Goal: Information Seeking & Learning: Learn about a topic

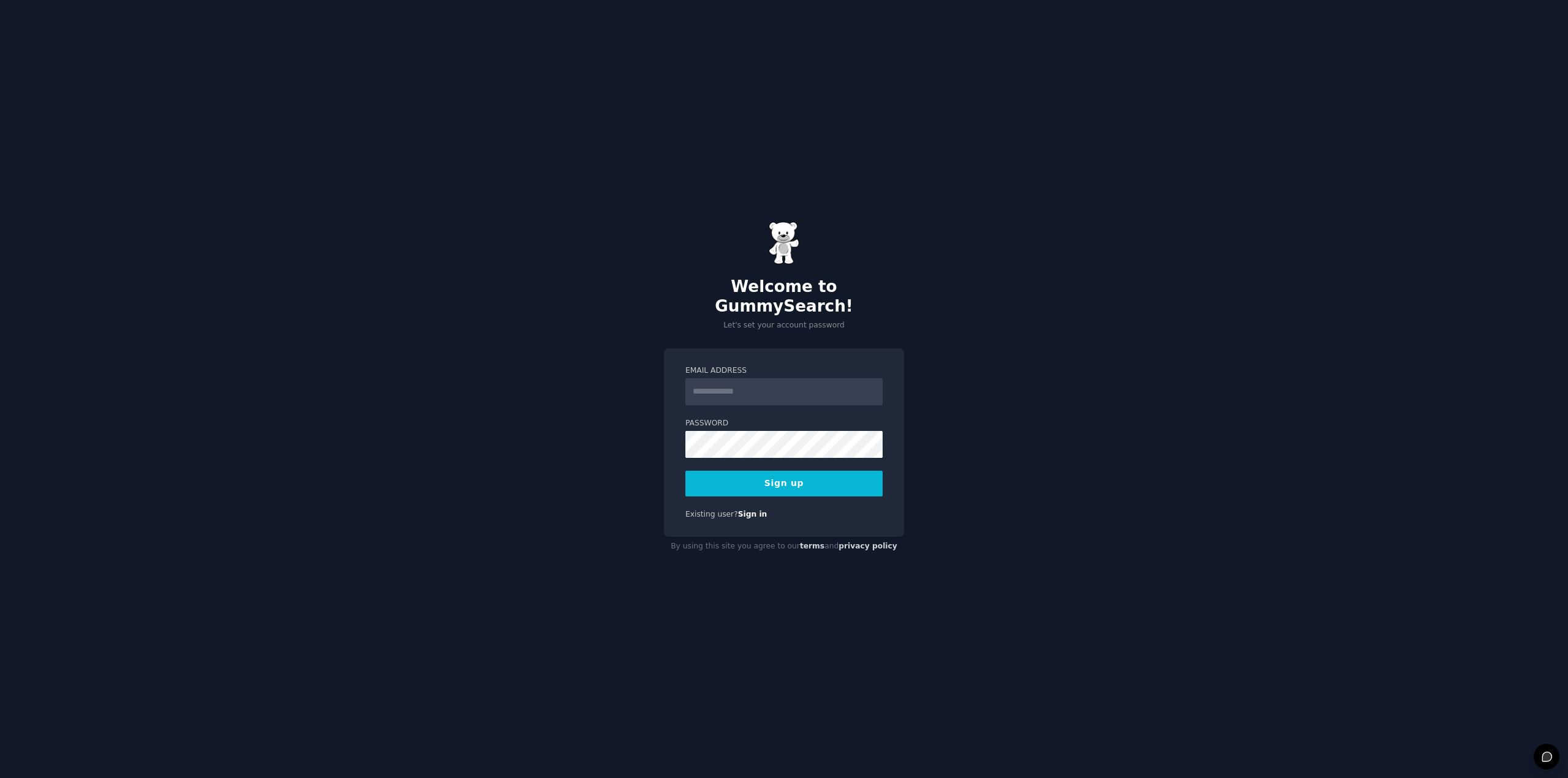
click at [765, 385] on input "Email Address" at bounding box center [784, 392] width 197 height 27
click at [754, 381] on input "Email Address" at bounding box center [784, 392] width 197 height 27
type input "**********"
click at [721, 472] on button "Sign up" at bounding box center [784, 484] width 197 height 25
click at [827, 475] on button "Sign up" at bounding box center [784, 484] width 197 height 25
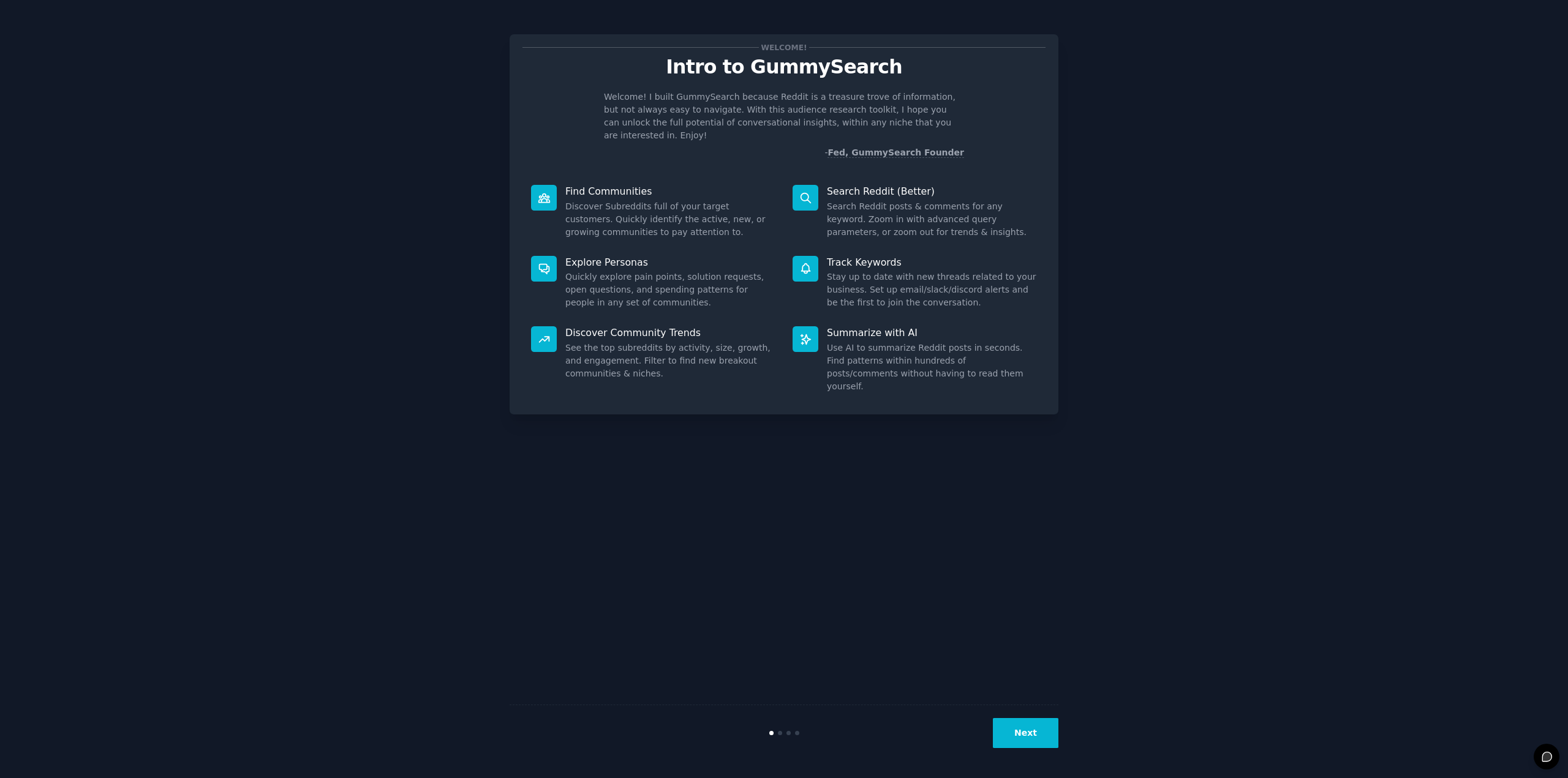
click at [1031, 731] on button "Next" at bounding box center [1025, 733] width 65 height 30
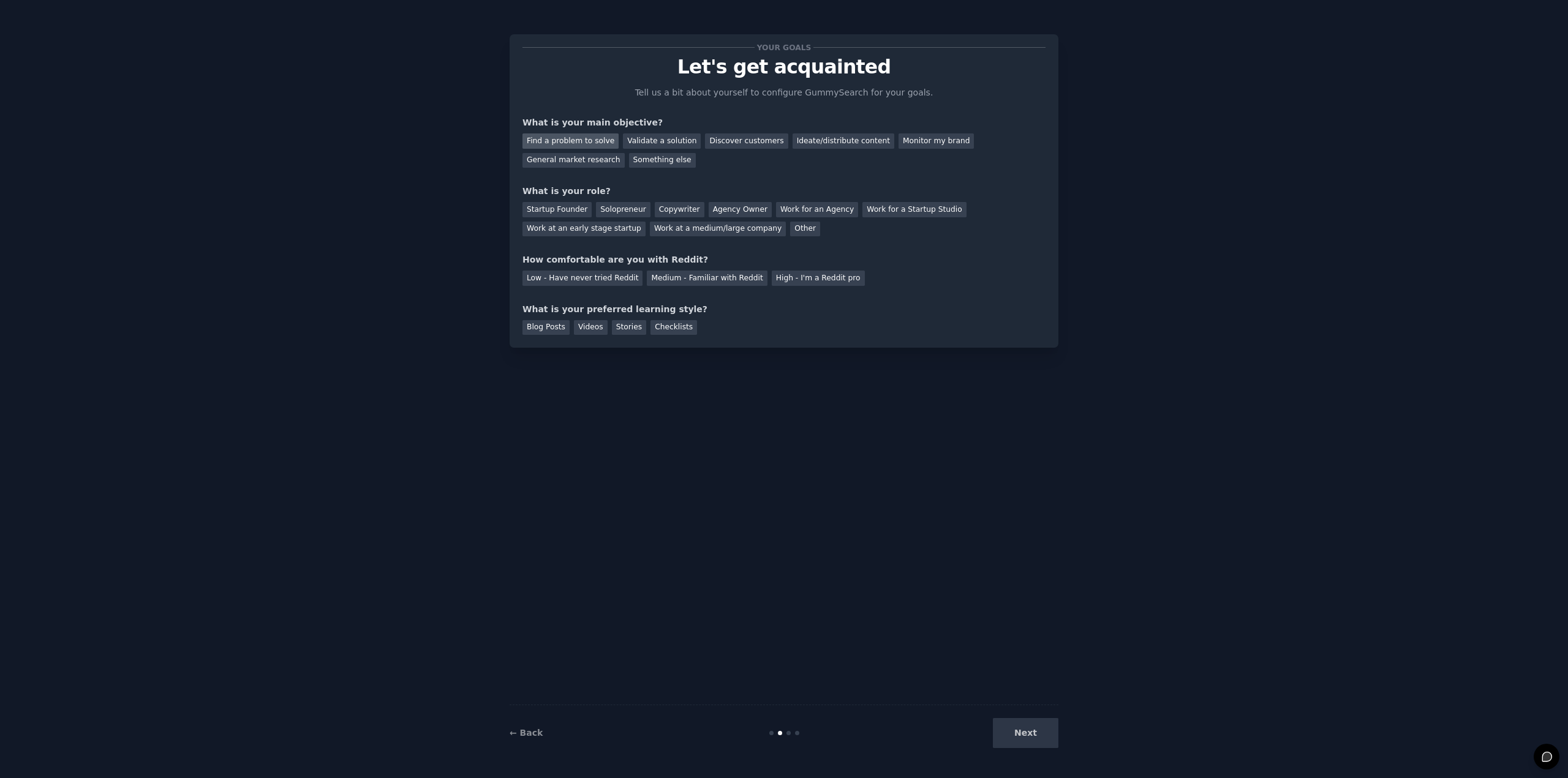
click at [584, 146] on div "Find a problem to solve" at bounding box center [570, 142] width 96 height 15
click at [648, 138] on div "Validate a solution" at bounding box center [662, 142] width 78 height 15
click at [710, 141] on div "Discover customers" at bounding box center [747, 142] width 83 height 15
click at [664, 140] on div "Validate a solution" at bounding box center [662, 142] width 78 height 15
click at [604, 208] on div "Solopreneur" at bounding box center [623, 209] width 54 height 15
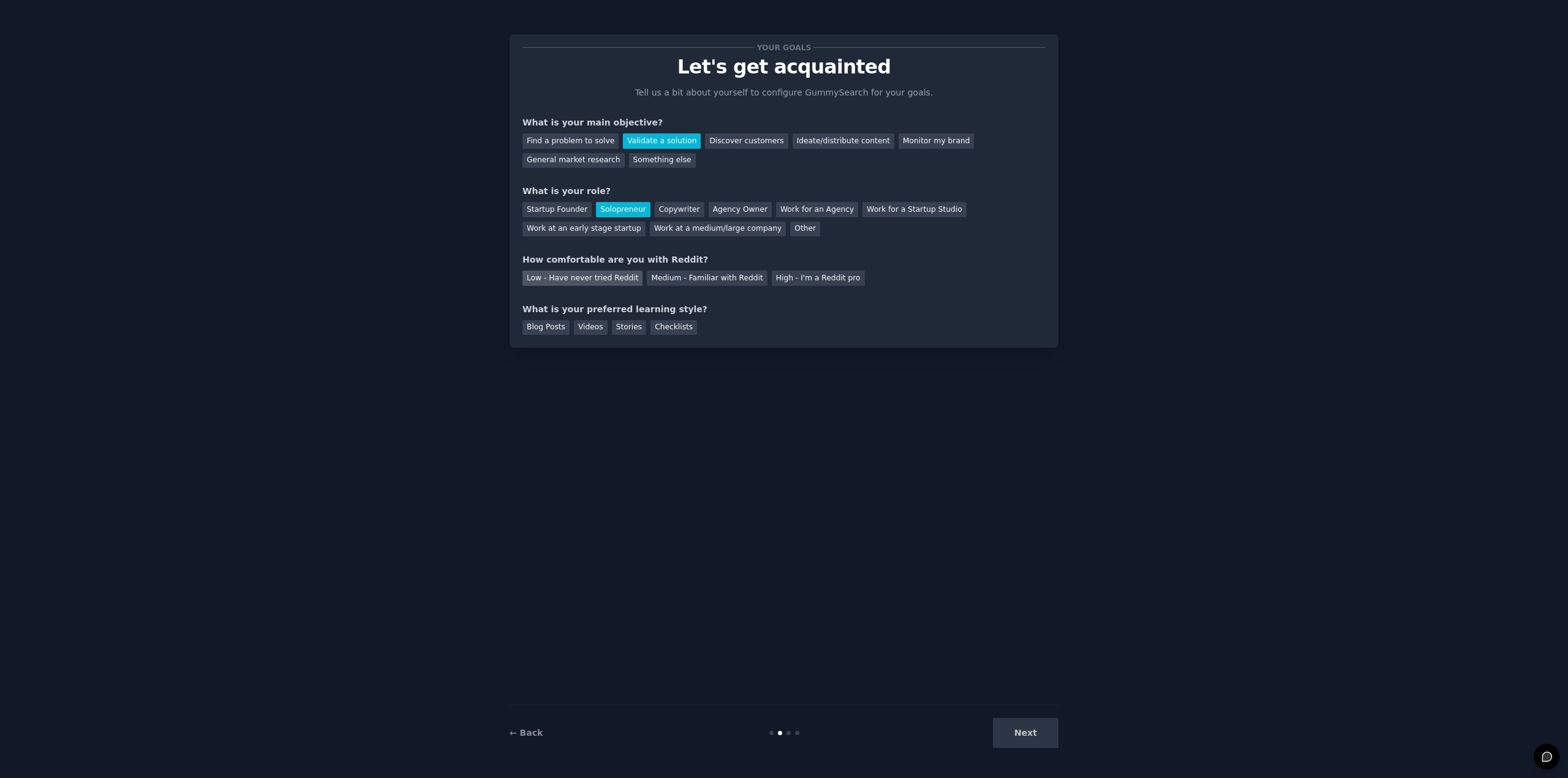
click at [602, 281] on div "Low - Have never tried Reddit" at bounding box center [582, 278] width 120 height 15
click at [583, 329] on div "Videos" at bounding box center [591, 328] width 34 height 15
click at [1032, 736] on button "Next" at bounding box center [1025, 733] width 65 height 30
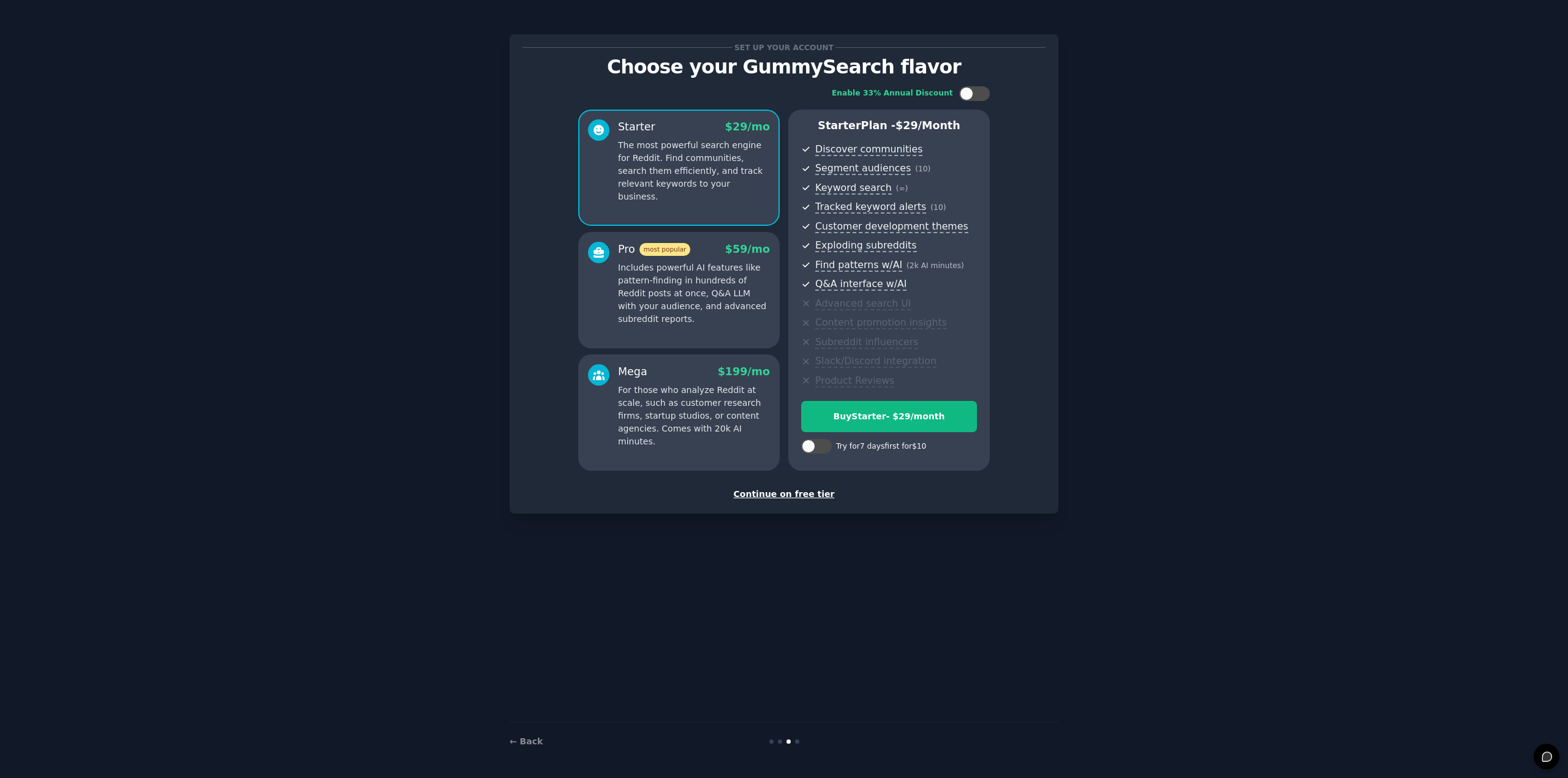
click at [805, 497] on div "Continue on free tier" at bounding box center [783, 494] width 523 height 13
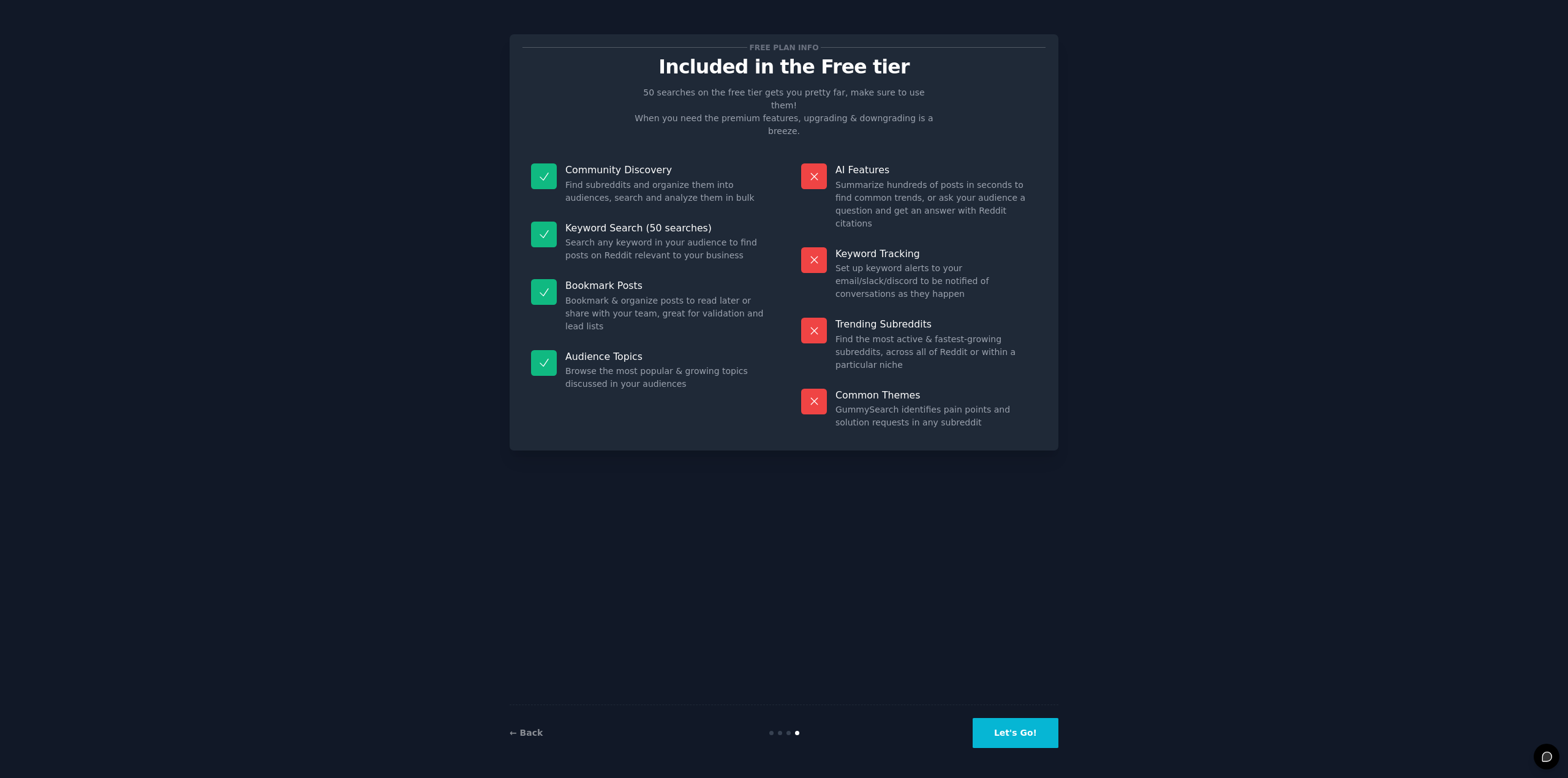
click at [1030, 739] on button "Let's Go!" at bounding box center [1015, 733] width 86 height 30
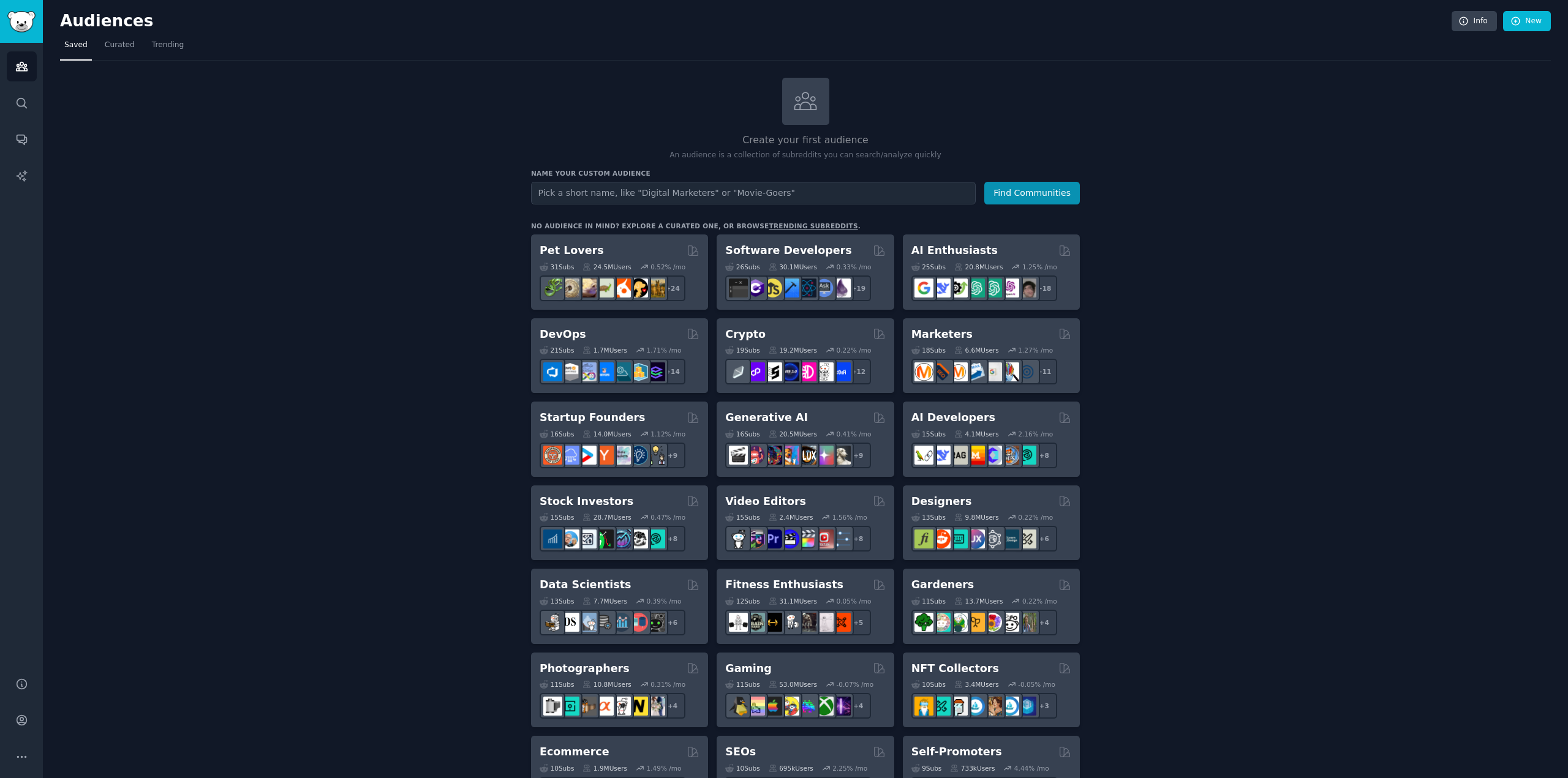
click at [648, 192] on input "text" at bounding box center [753, 193] width 445 height 23
drag, startPoint x: 556, startPoint y: 189, endPoint x: 792, endPoint y: 196, distance: 236.1
click at [792, 196] on input "Aspiring writers" at bounding box center [753, 193] width 445 height 23
type input "Aspiring writers"
click at [1026, 199] on button "Find Communities" at bounding box center [1031, 193] width 96 height 23
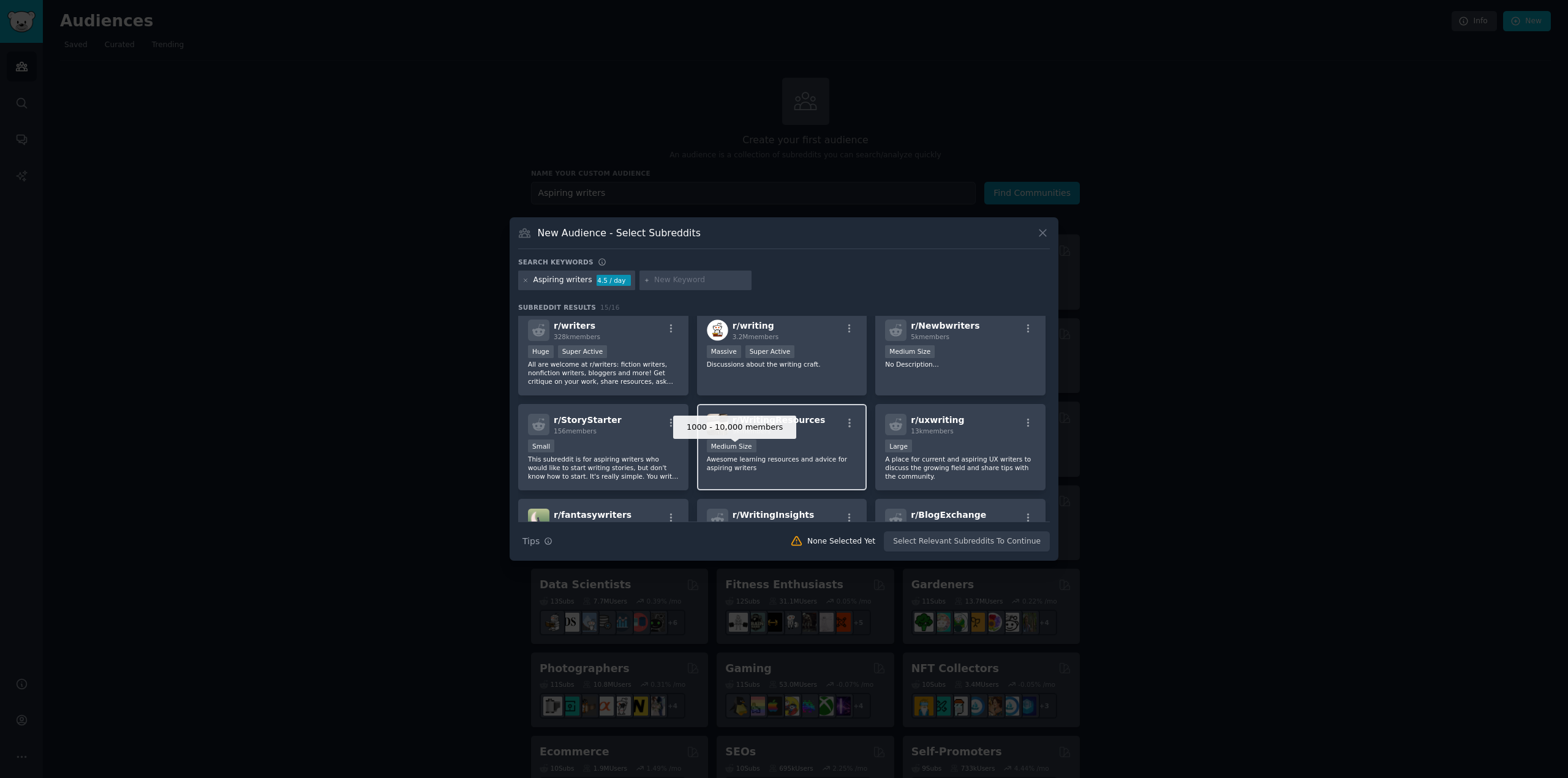
scroll to position [7, 0]
click at [648, 392] on div "r/ writers 328k members Huge Super Active All are welcome at r/writers: fiction…" at bounding box center [603, 353] width 170 height 86
click at [782, 381] on div "r/ writing 3.2M members Massive Super Active Discussions about the writing craf…" at bounding box center [781, 353] width 170 height 86
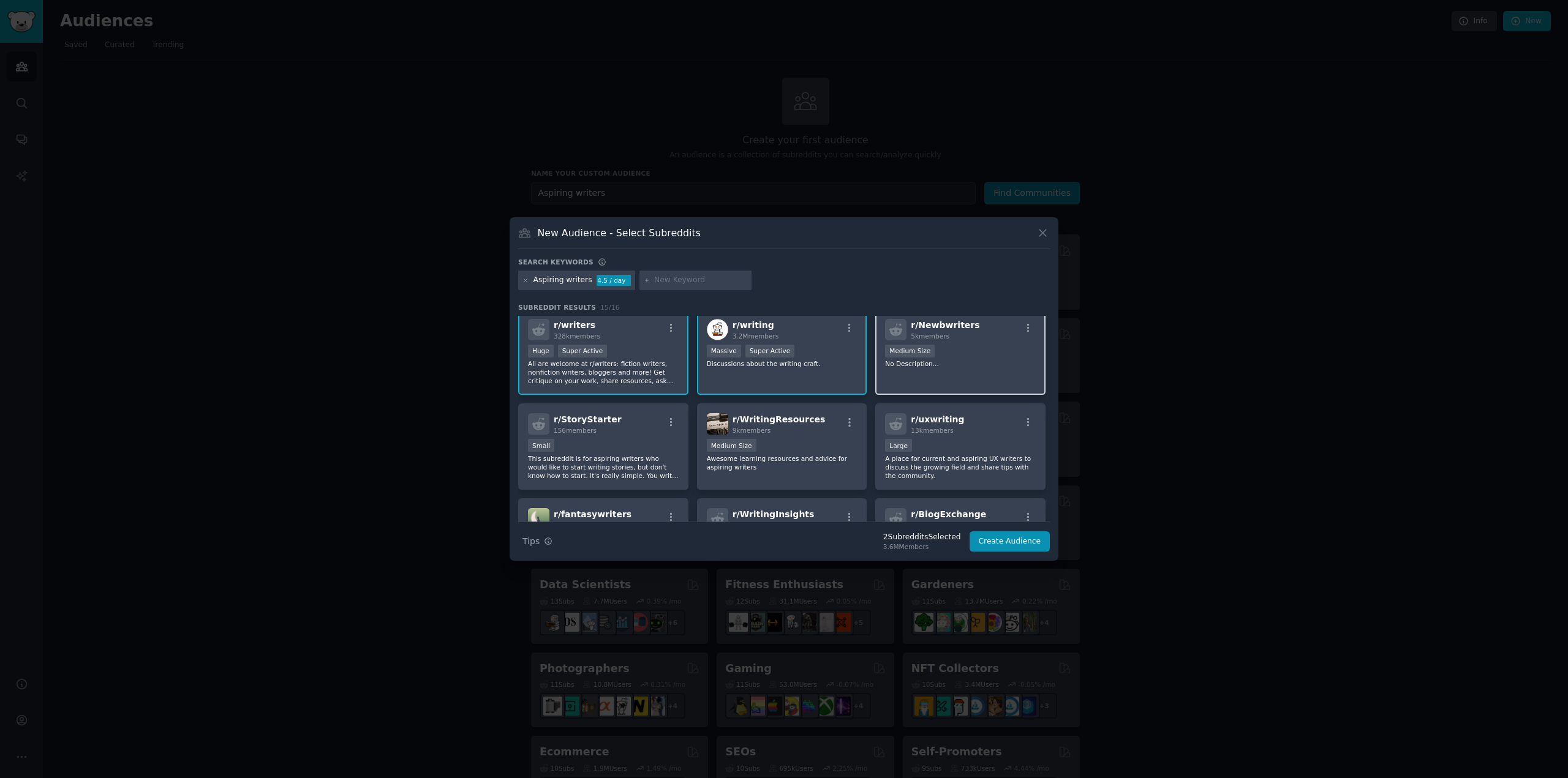
click at [937, 366] on p "No Description..." at bounding box center [960, 364] width 151 height 8
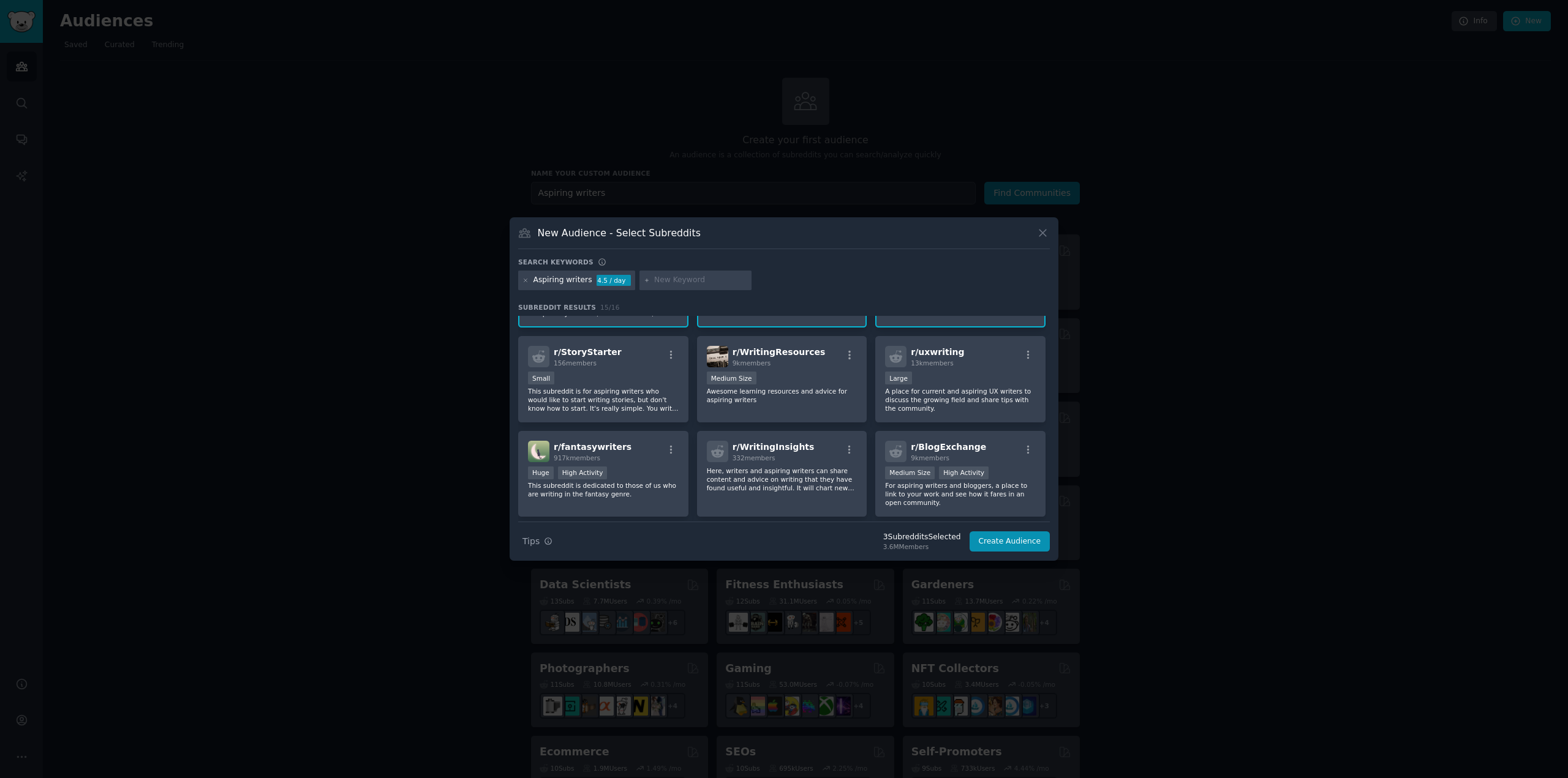
scroll to position [75, 0]
click at [659, 408] on p "This subreddit is for aspiring writers who would like to start writing stories,…" at bounding box center [603, 399] width 151 height 25
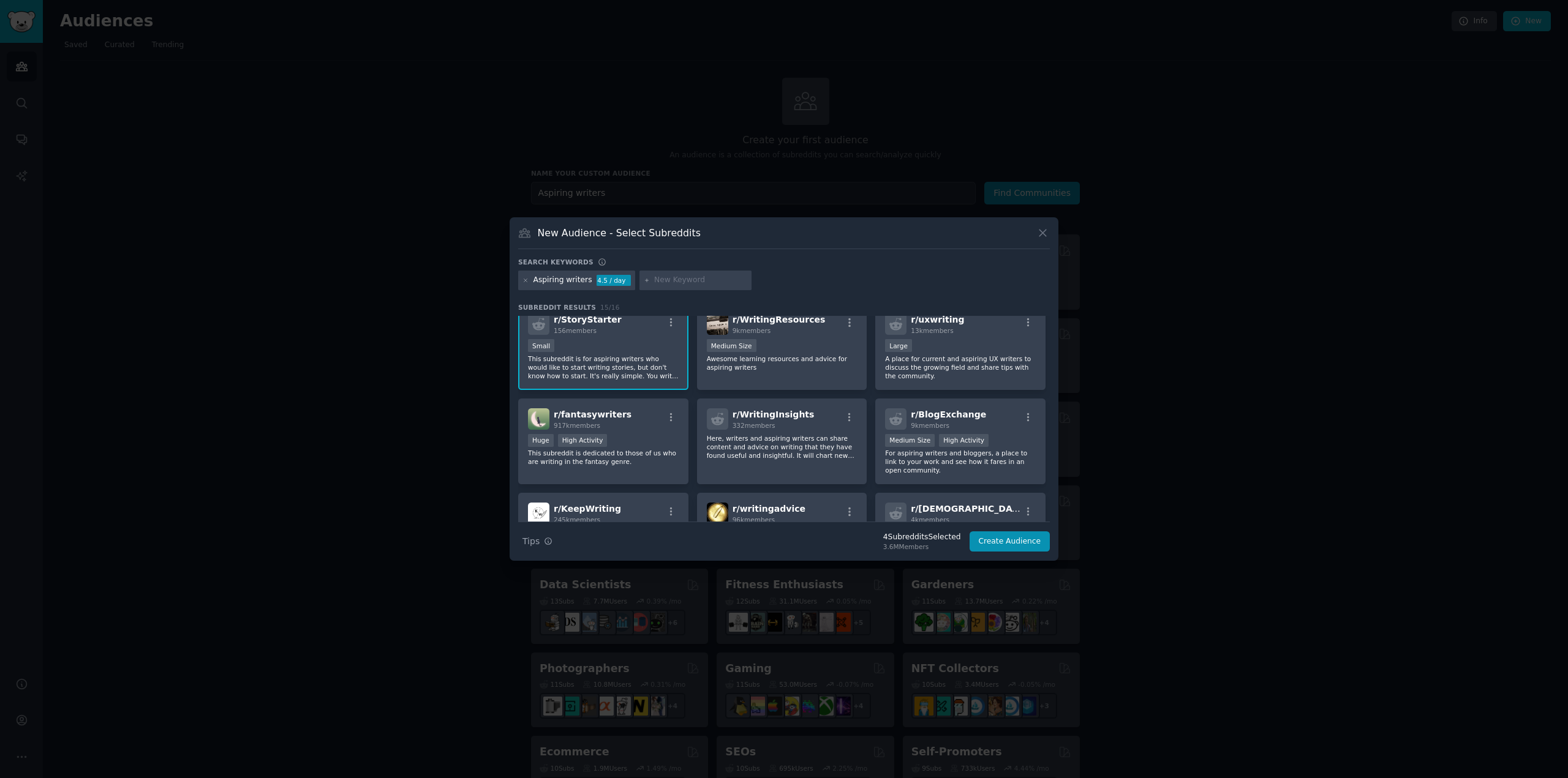
scroll to position [107, 0]
click at [650, 422] on div "r/ fantasywriters 917k members" at bounding box center [603, 418] width 151 height 21
click at [727, 471] on div "r/ WritingInsights 332 members Here, writers and aspiring writers can share con…" at bounding box center [781, 442] width 170 height 86
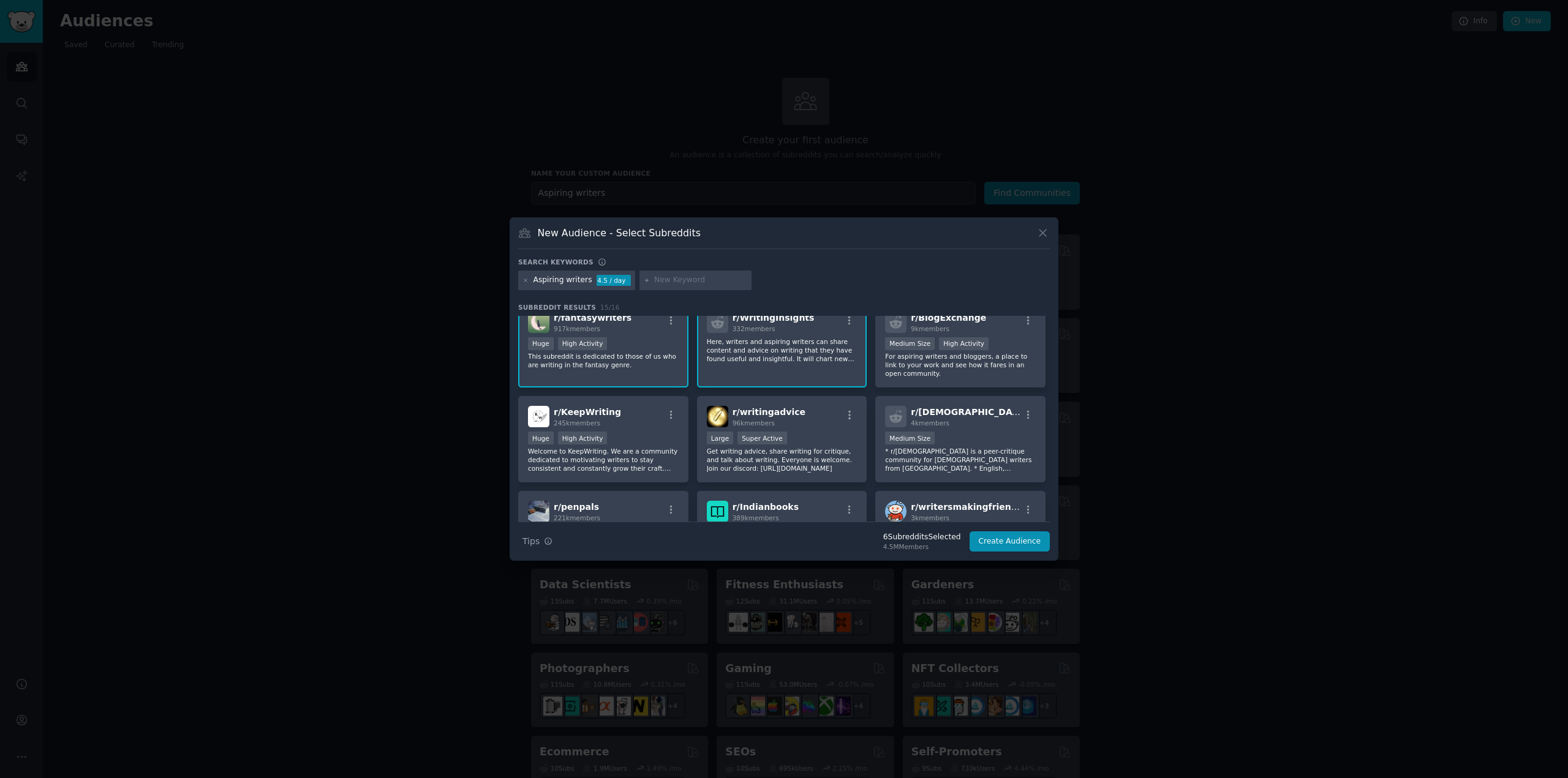
scroll to position [205, 0]
click at [909, 450] on p "* r/[DEMOGRAPHIC_DATA] is a peer-critique community for [DEMOGRAPHIC_DATA] writ…" at bounding box center [960, 458] width 151 height 25
click at [792, 474] on div "r/ writingadvice 96k members Large Super Active Get writing advice, share writi…" at bounding box center [781, 437] width 170 height 86
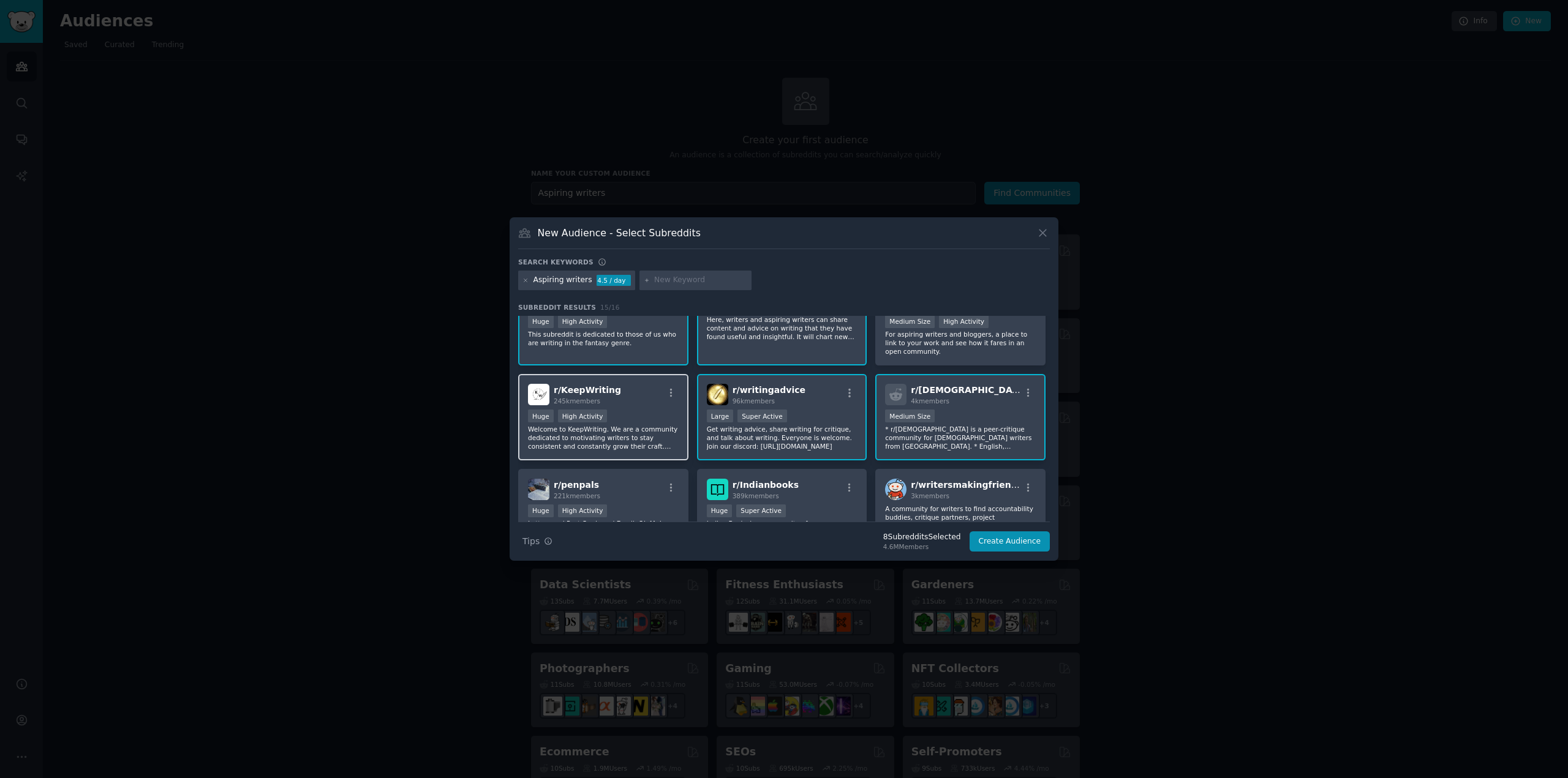
click at [647, 436] on p "Welcome to KeepWriting. We are a community dedicated to motivating writers to s…" at bounding box center [603, 437] width 151 height 25
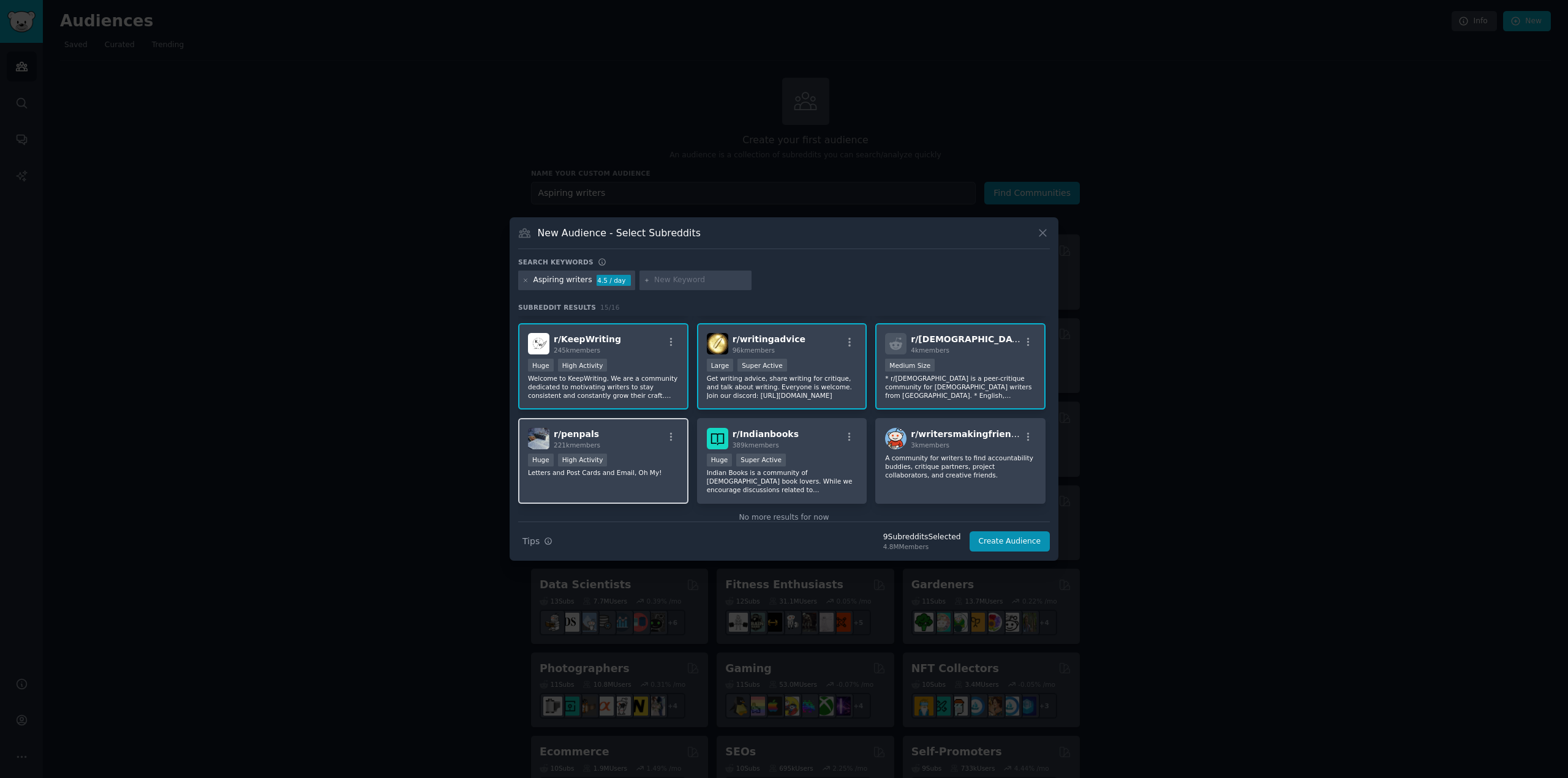
scroll to position [302, 0]
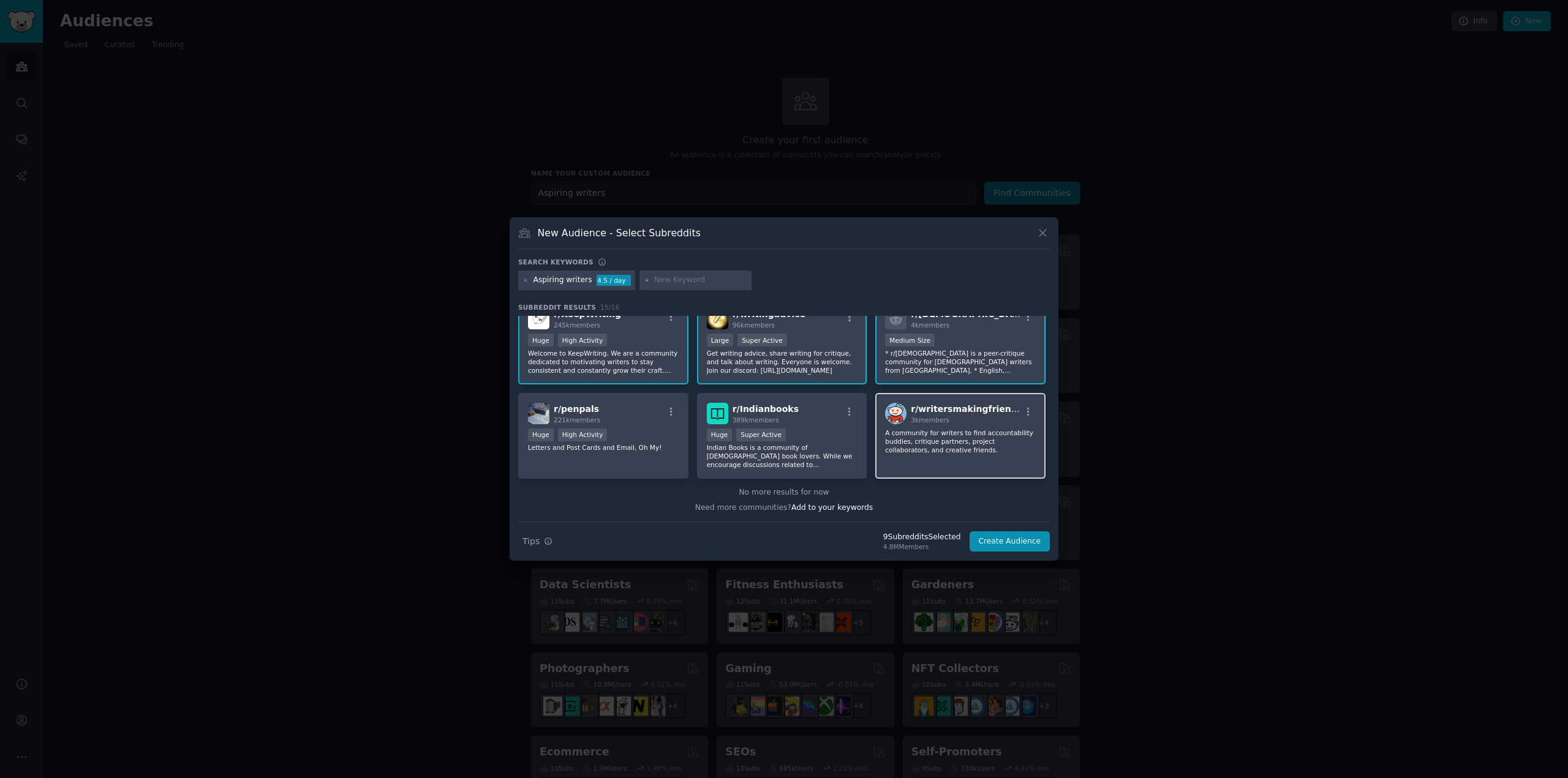
click at [942, 464] on div "r/ writersmakingfriends 3k members A community for writers to find accountabili…" at bounding box center [960, 436] width 170 height 86
click at [1016, 545] on button "Create Audience" at bounding box center [1009, 542] width 81 height 21
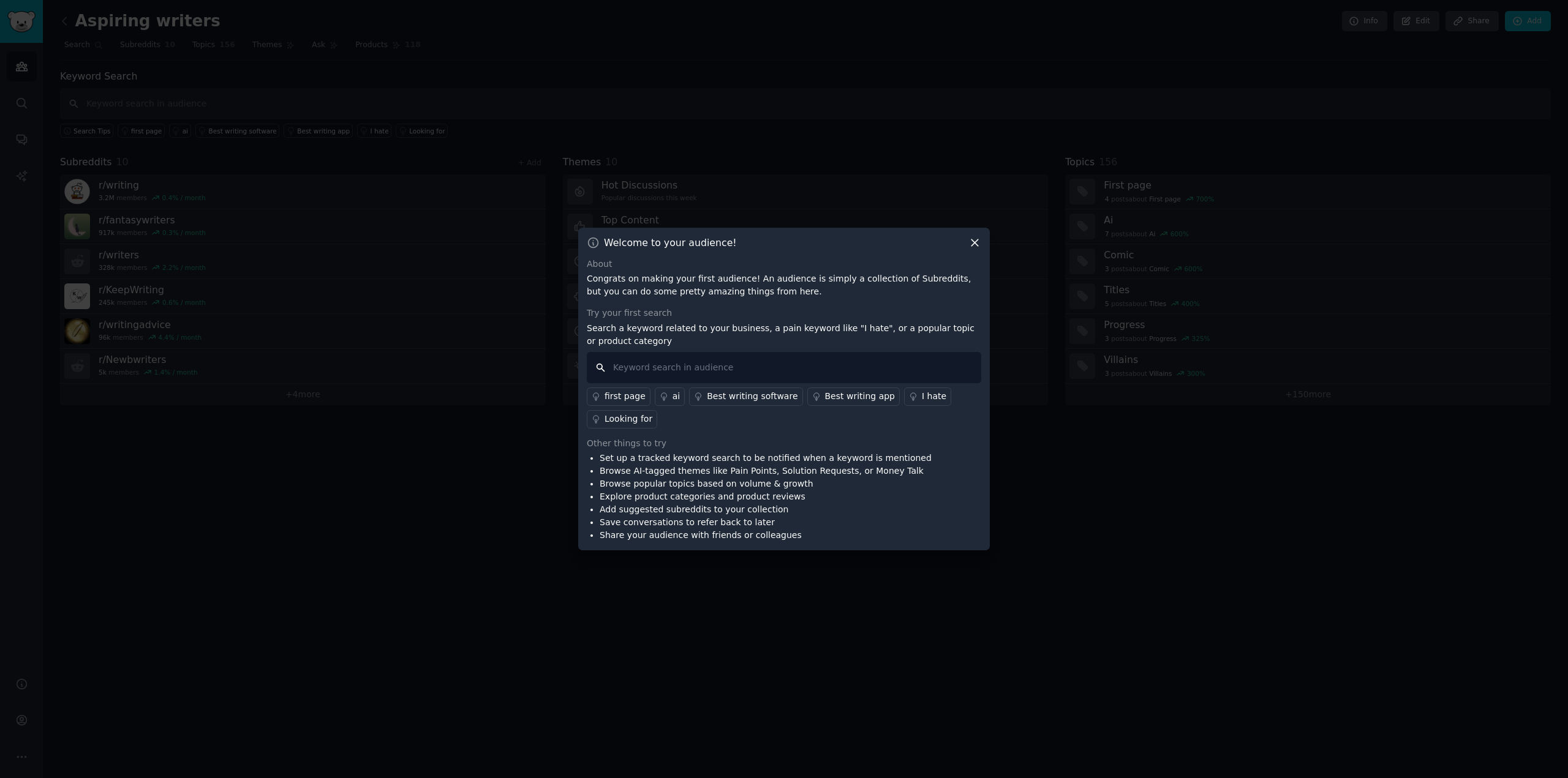
click at [915, 373] on input "text" at bounding box center [783, 367] width 394 height 31
click at [600, 371] on input "App Writing group" at bounding box center [783, 367] width 394 height 31
click at [712, 367] on input "App Writing group" at bounding box center [783, 367] width 394 height 31
type input "App Writing group Accountability"
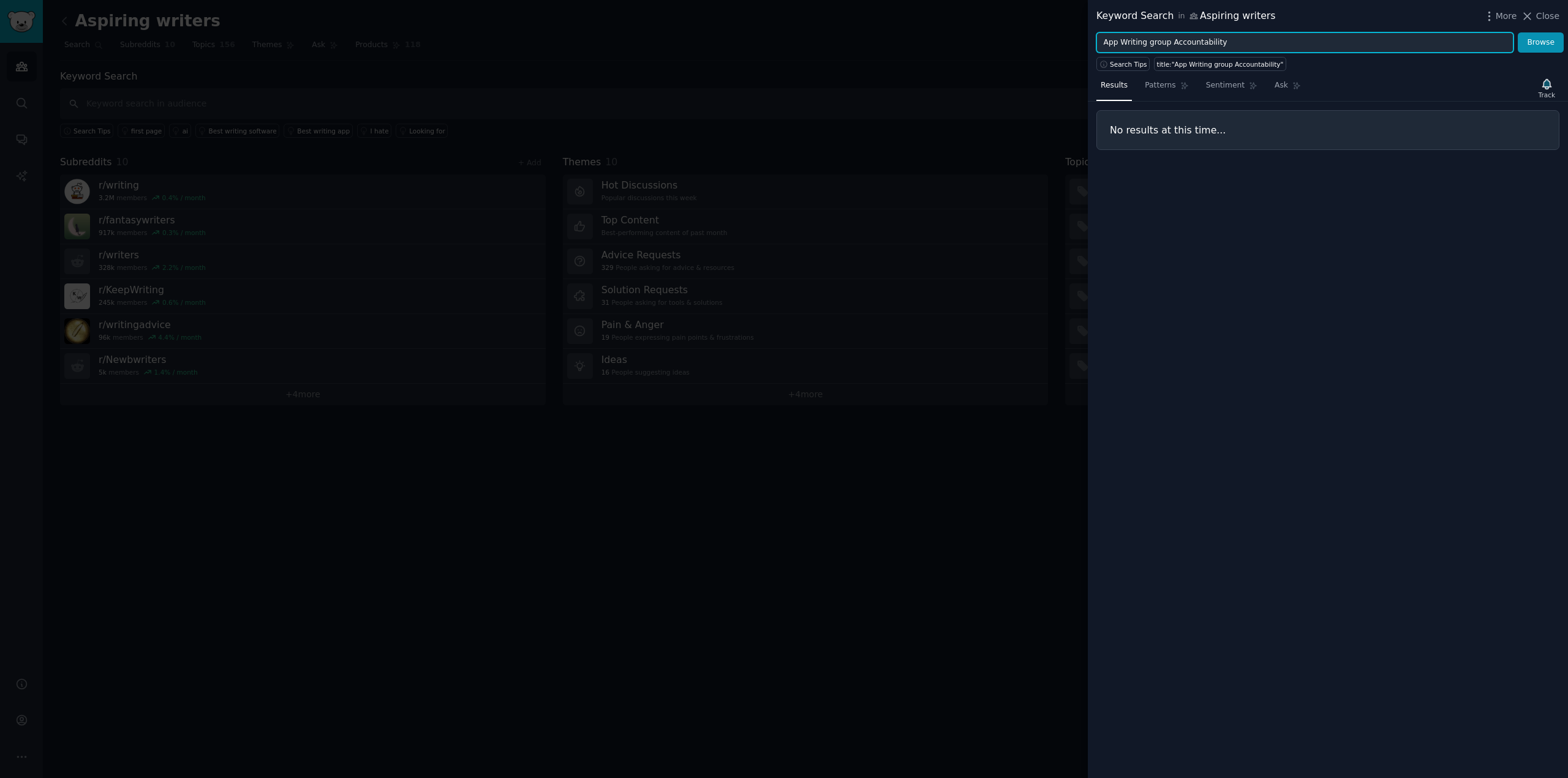
click at [1116, 40] on input "App Writing group Accountability" at bounding box center [1304, 42] width 417 height 21
click at [1518, 32] on button "Browse" at bounding box center [1541, 42] width 46 height 21
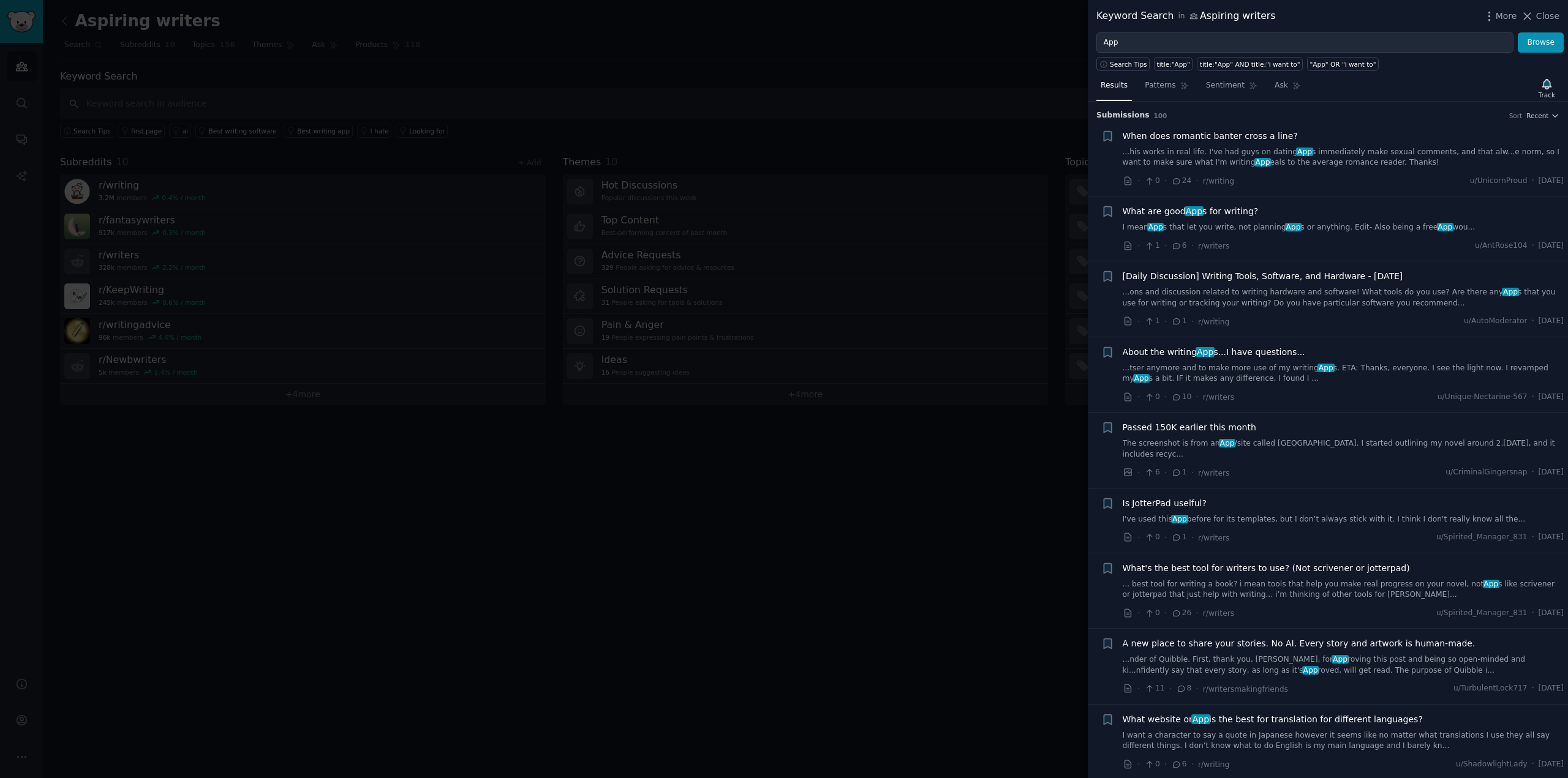
click at [1262, 445] on link "The screenshot is from an App /site called [GEOGRAPHIC_DATA]. I started outlini…" at bounding box center [1343, 448] width 442 height 21
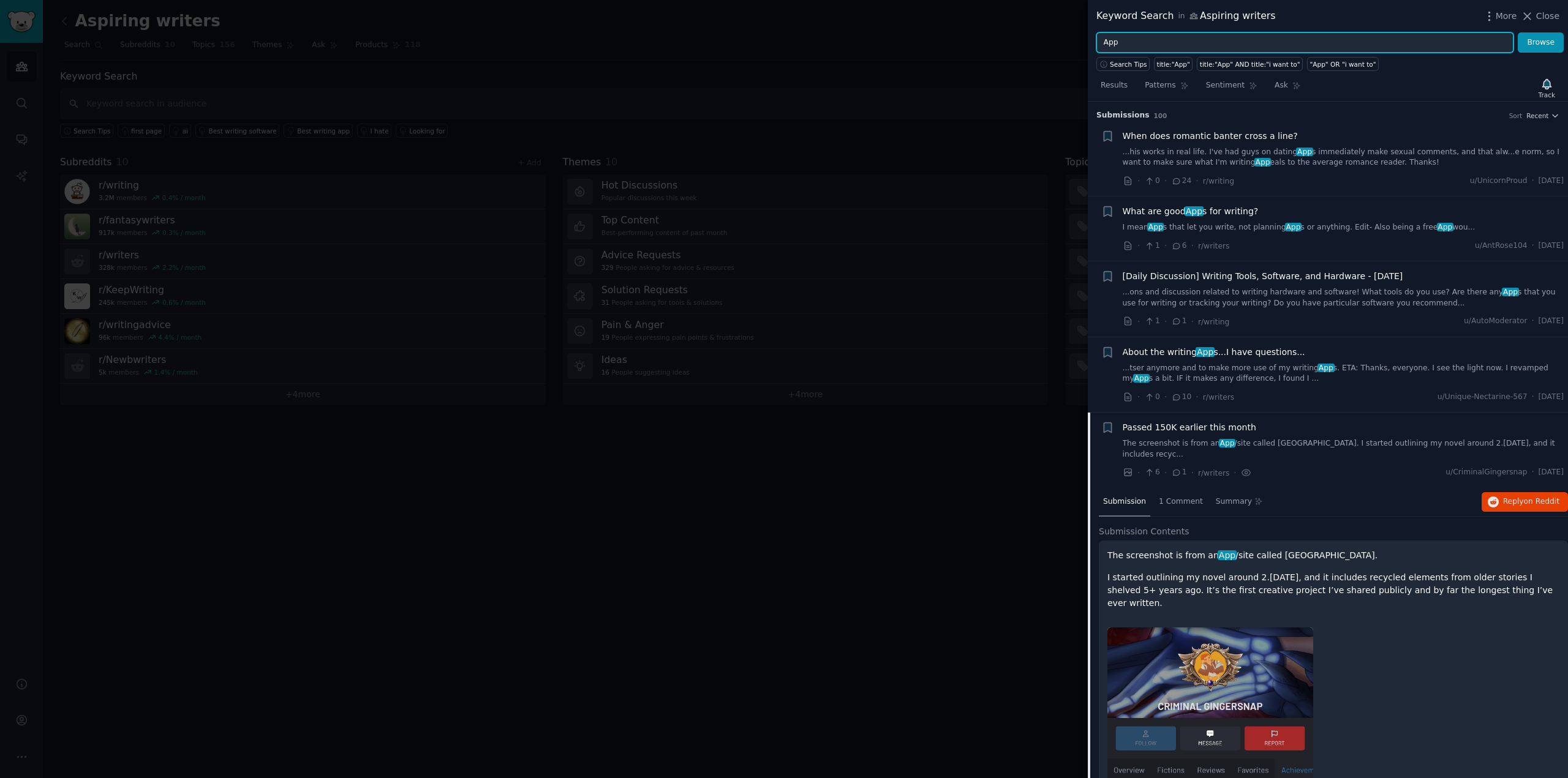
click at [1364, 49] on input "App" at bounding box center [1304, 42] width 417 height 21
type input "App motivation"
click at [1518, 32] on button "Browse" at bounding box center [1541, 42] width 46 height 21
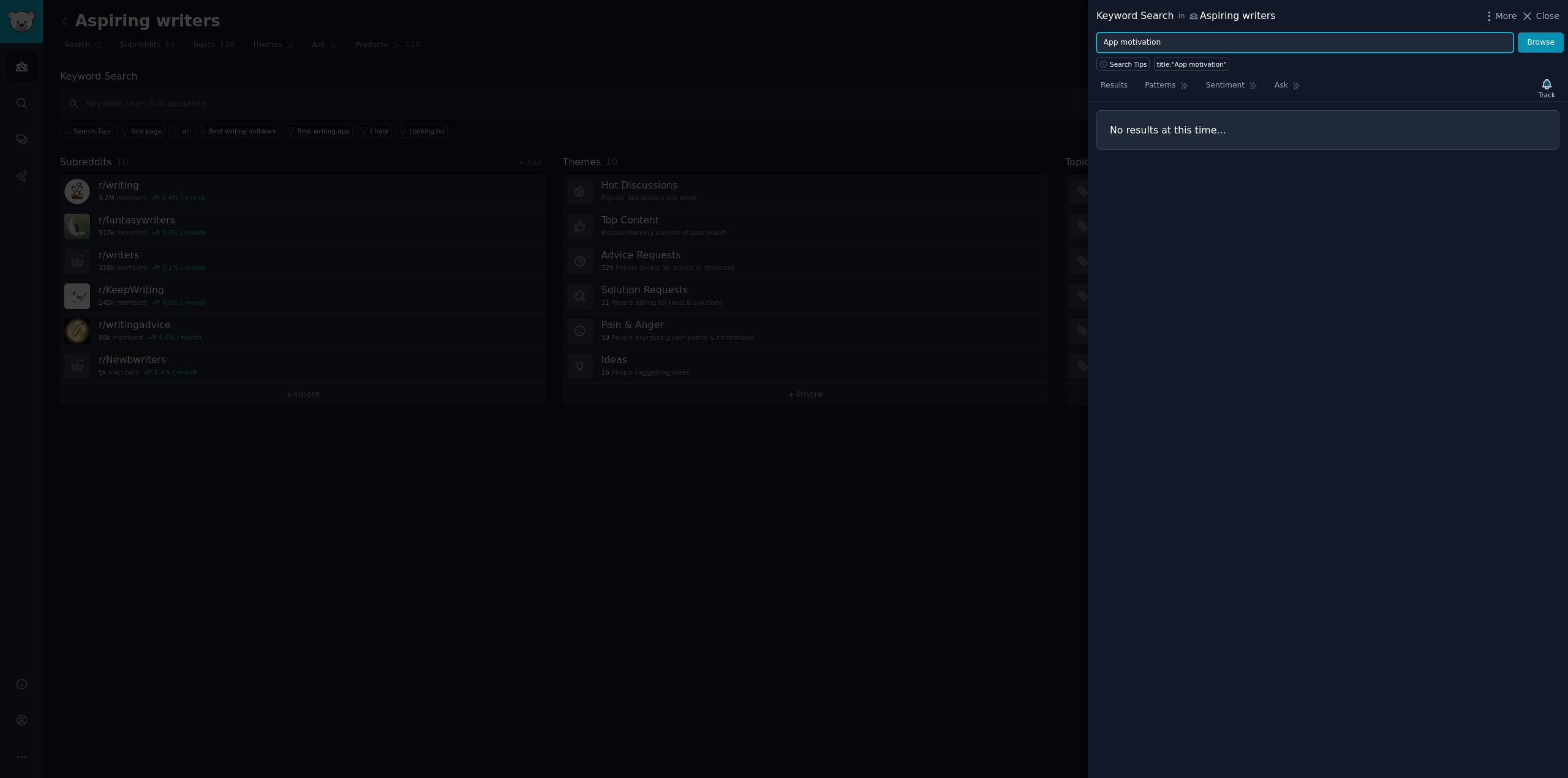
drag, startPoint x: 1364, startPoint y: 49, endPoint x: 1016, endPoint y: -10, distance: 353.0
click at [1016, 0] on html "Audiences Search Conversations AI Reports Help Account More Aspiring writers In…" at bounding box center [784, 389] width 1568 height 778
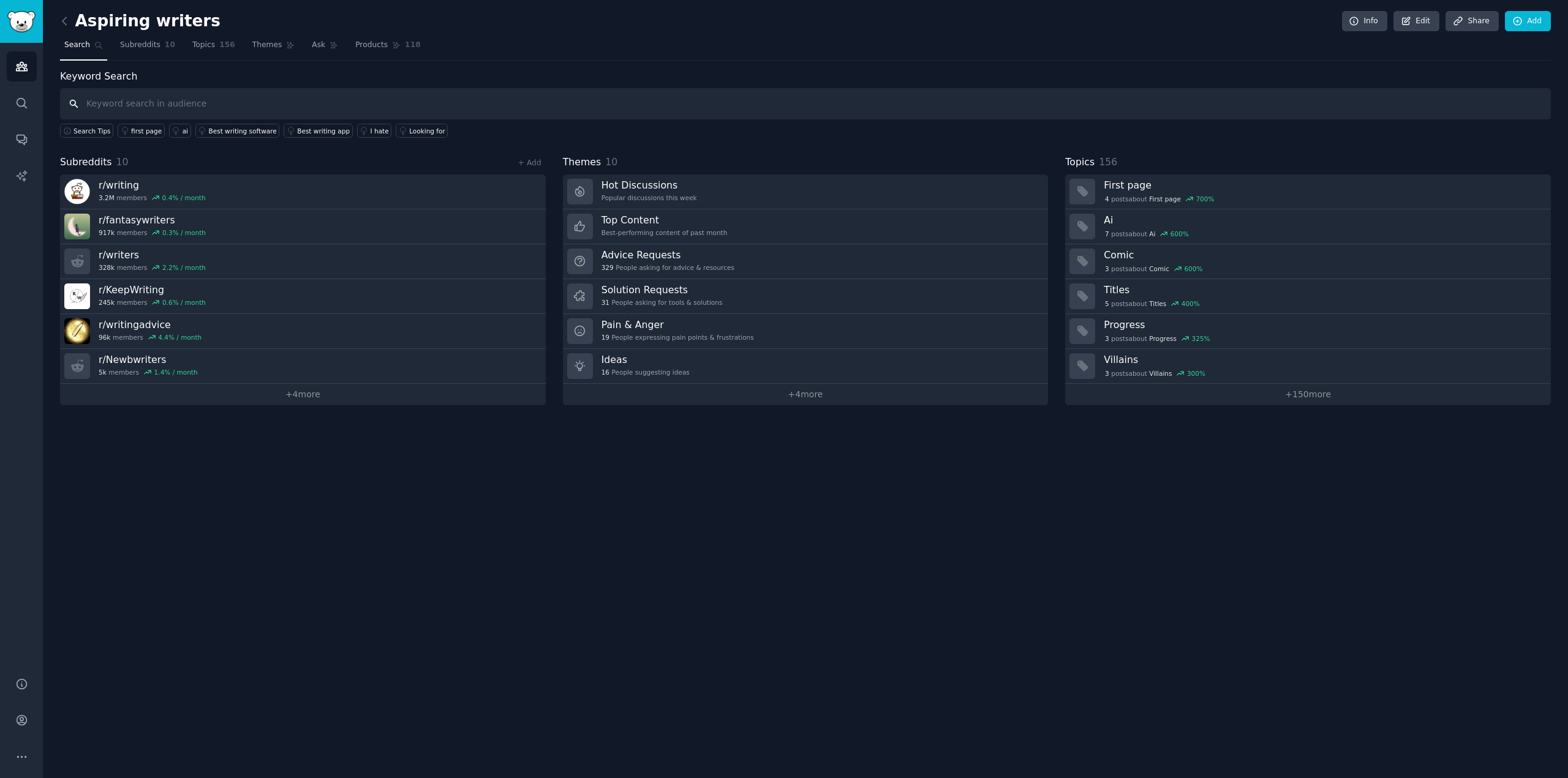
click at [541, 101] on input "text" at bounding box center [805, 103] width 1491 height 31
type input "online group"
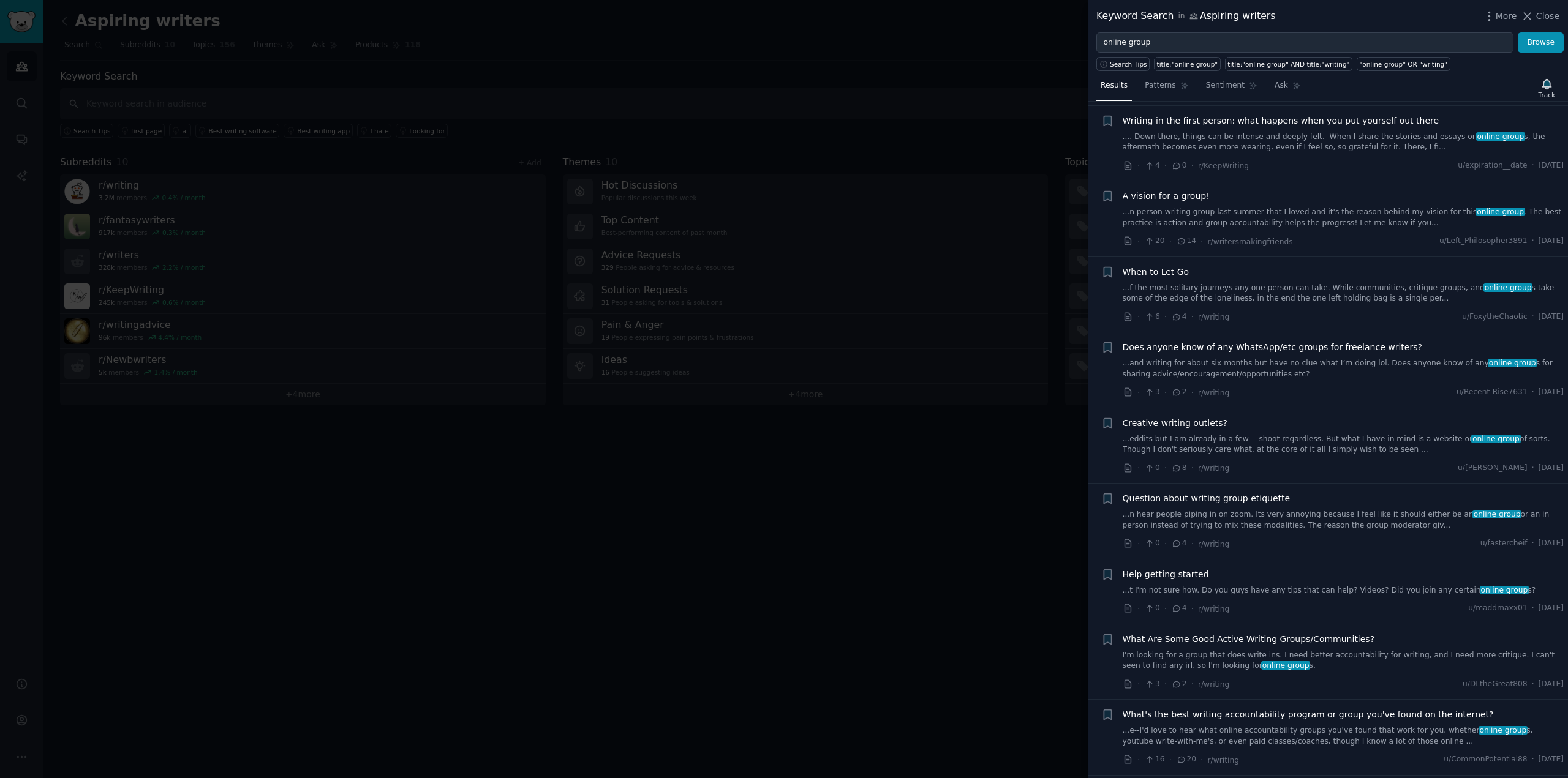
scroll to position [621, 0]
click at [1304, 442] on link "...eddits but I am already in a few -- shoot regardless. But what I have in min…" at bounding box center [1343, 444] width 442 height 21
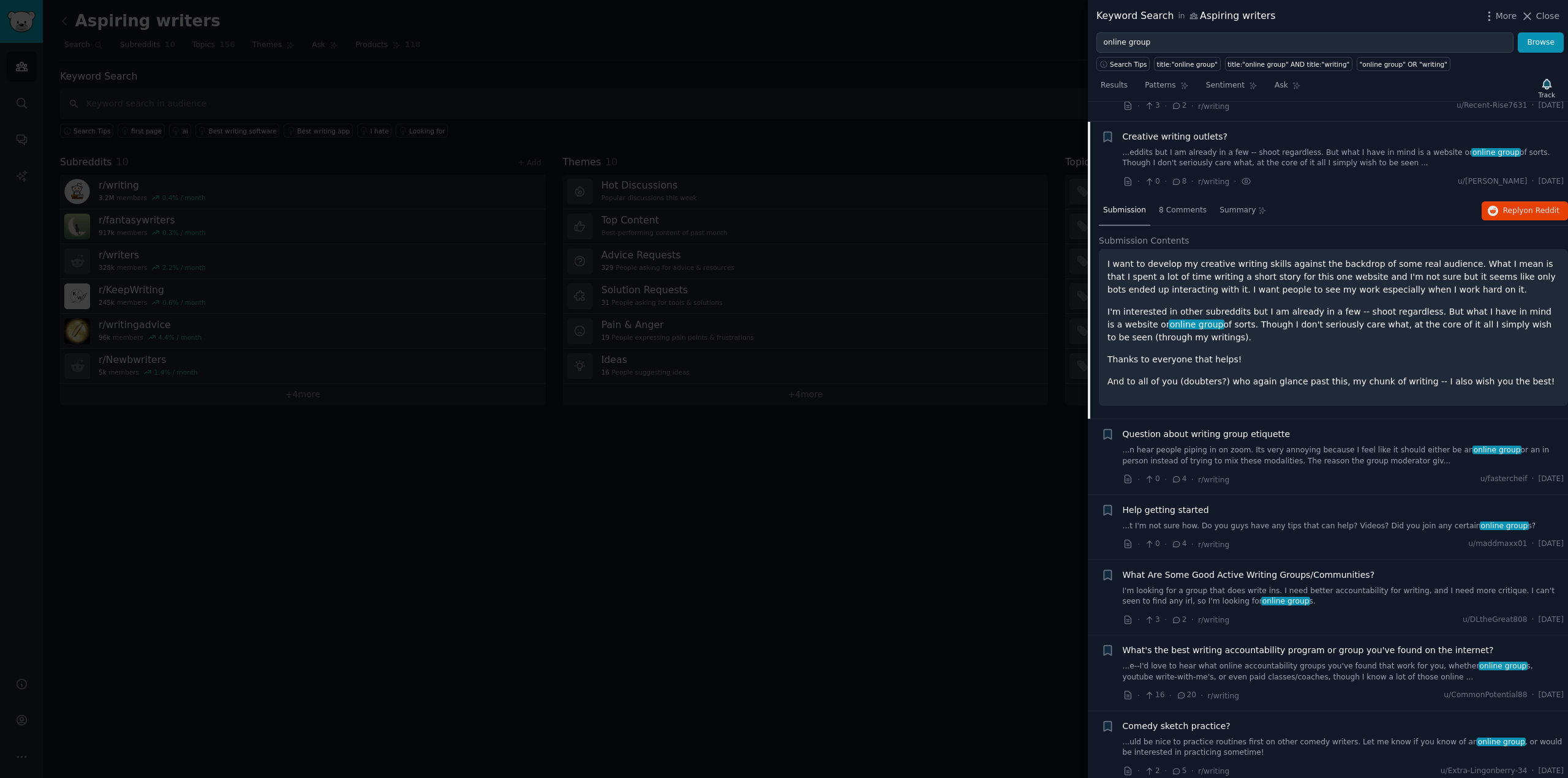
scroll to position [927, 0]
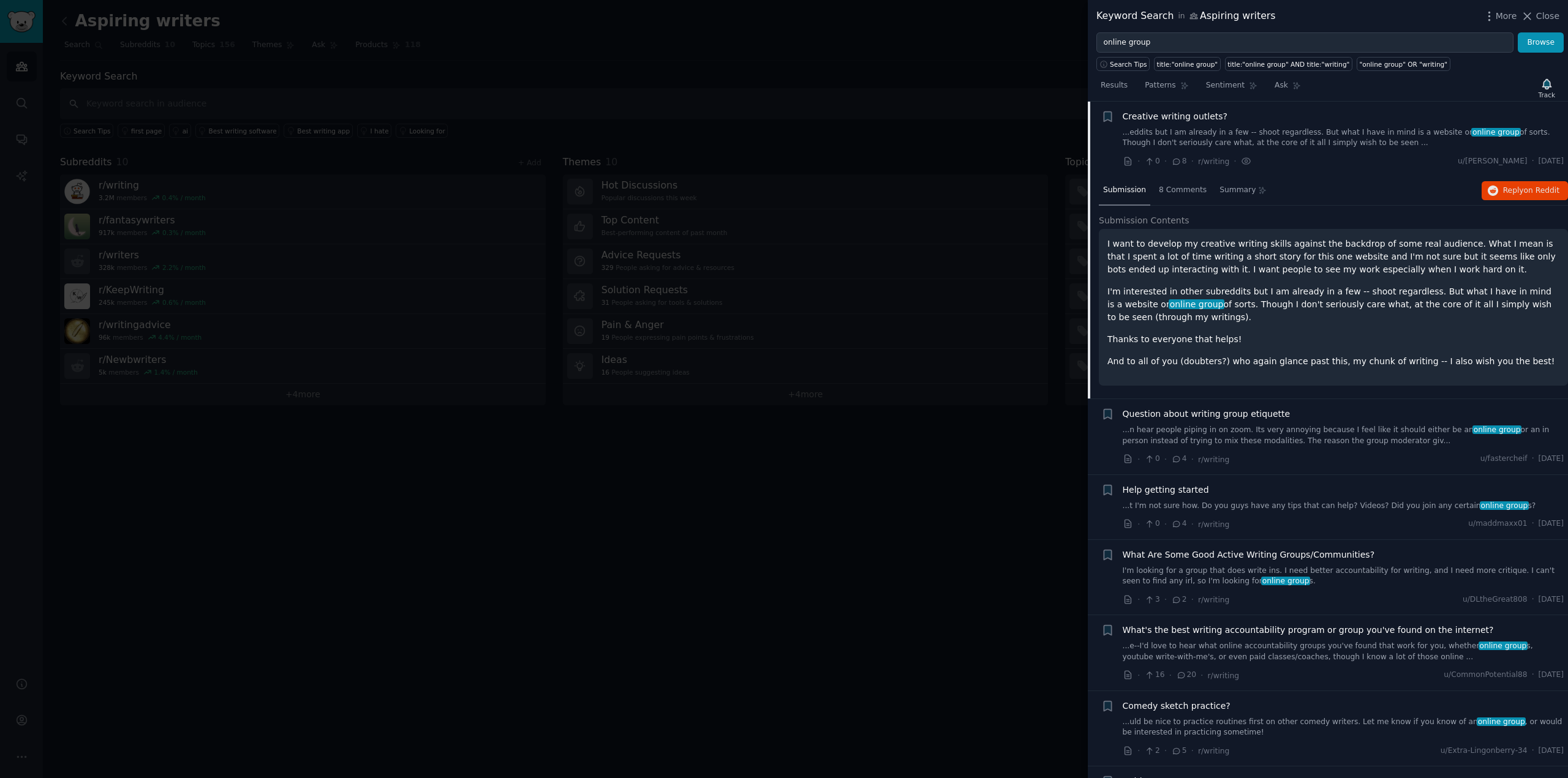
click at [1322, 351] on div "I want to develop my creative writing skills against the backdrop of some real …" at bounding box center [1332, 303] width 452 height 131
click at [1134, 287] on p "I'm interested in other subreddits but I am already in a few -- shoot regardles…" at bounding box center [1332, 305] width 452 height 39
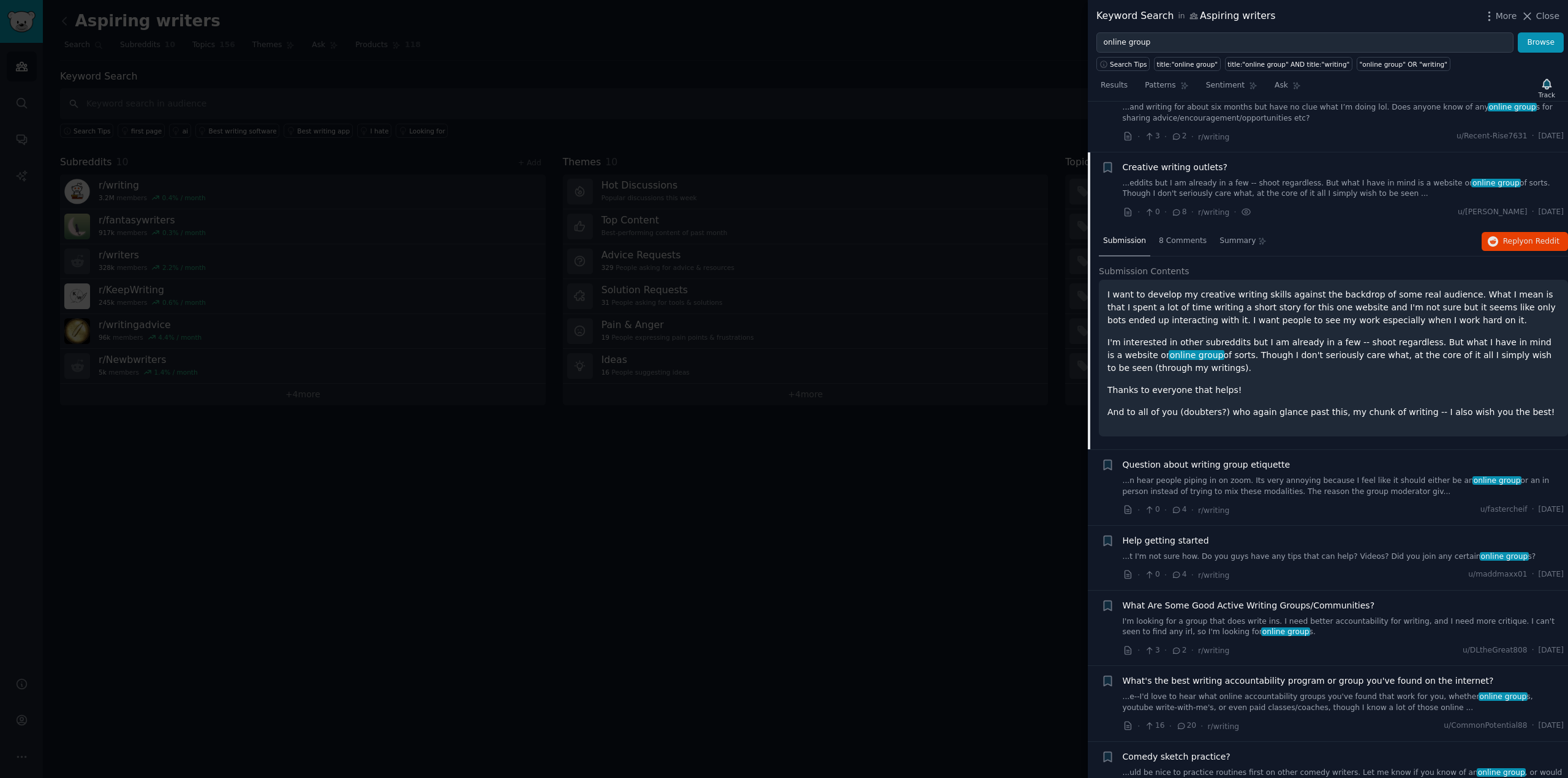
scroll to position [875, 0]
click at [1125, 270] on span "Submission Contents" at bounding box center [1143, 272] width 91 height 13
click at [1167, 167] on span "Creative writing outlets?" at bounding box center [1176, 168] width 105 height 13
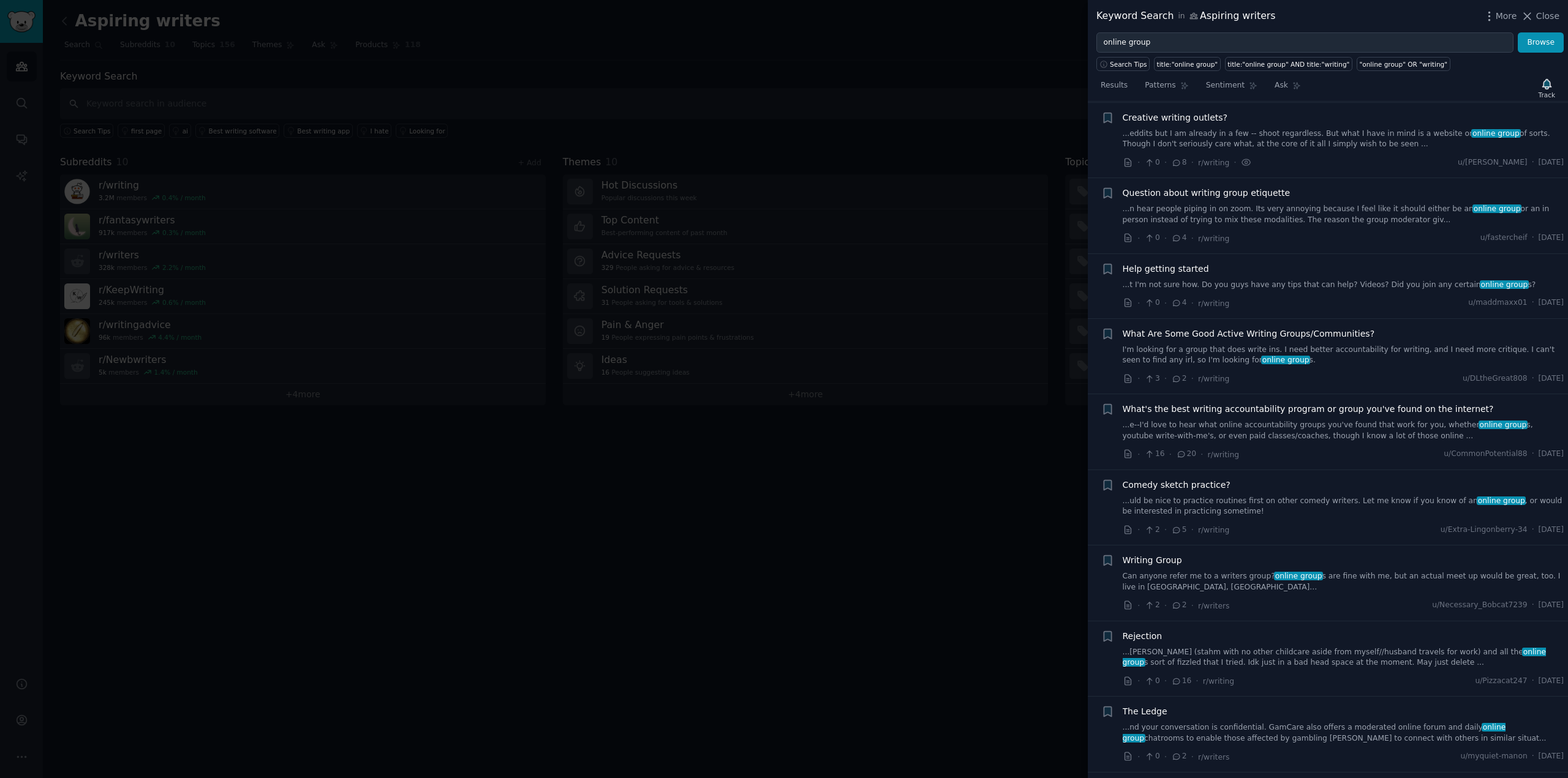
scroll to position [927, 0]
click at [1113, 118] on icon "button" at bounding box center [1107, 116] width 13 height 13
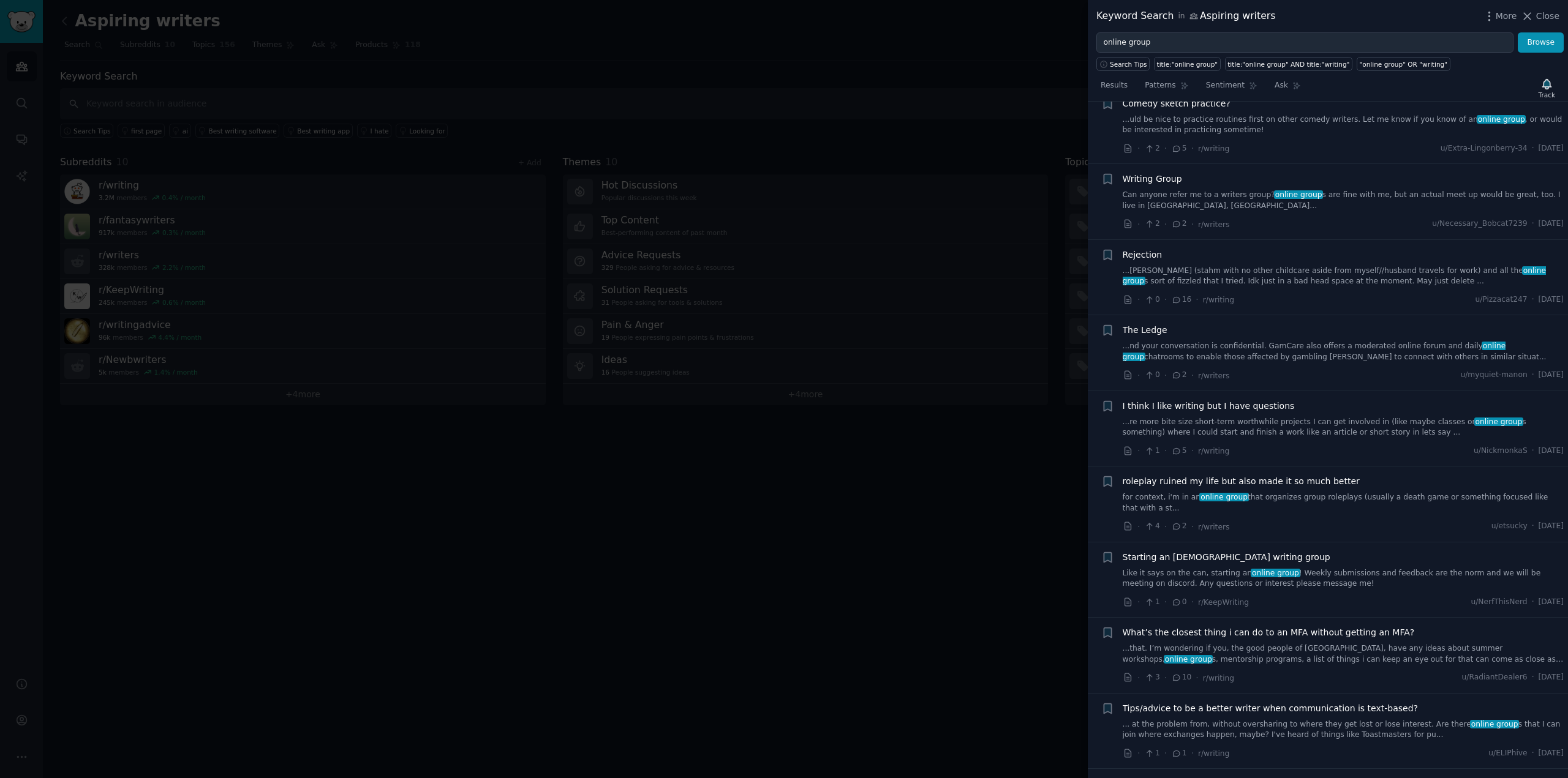
scroll to position [1308, 0]
